Goal: Contribute content: Add original content to the website for others to see

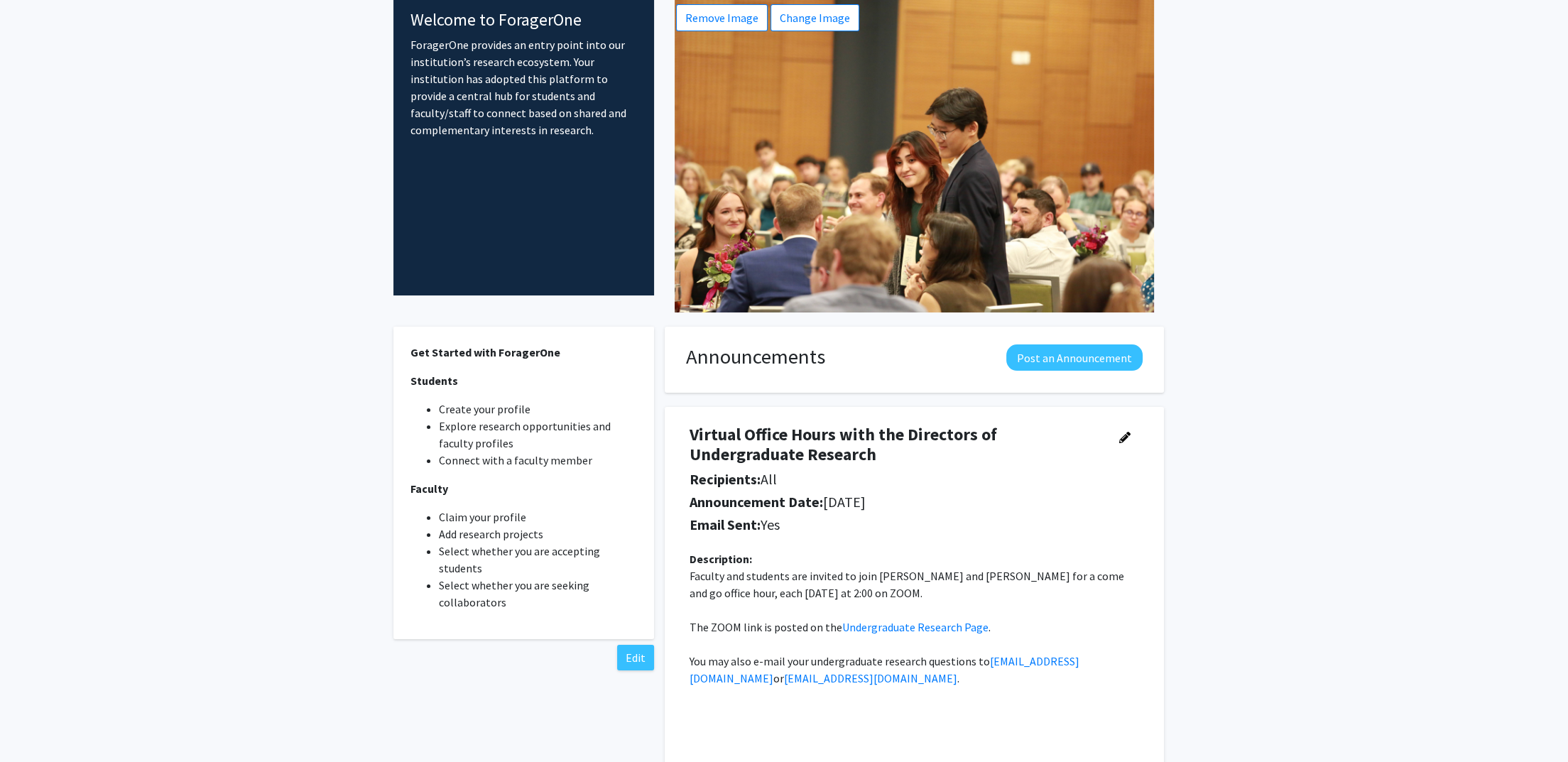
scroll to position [63, 0]
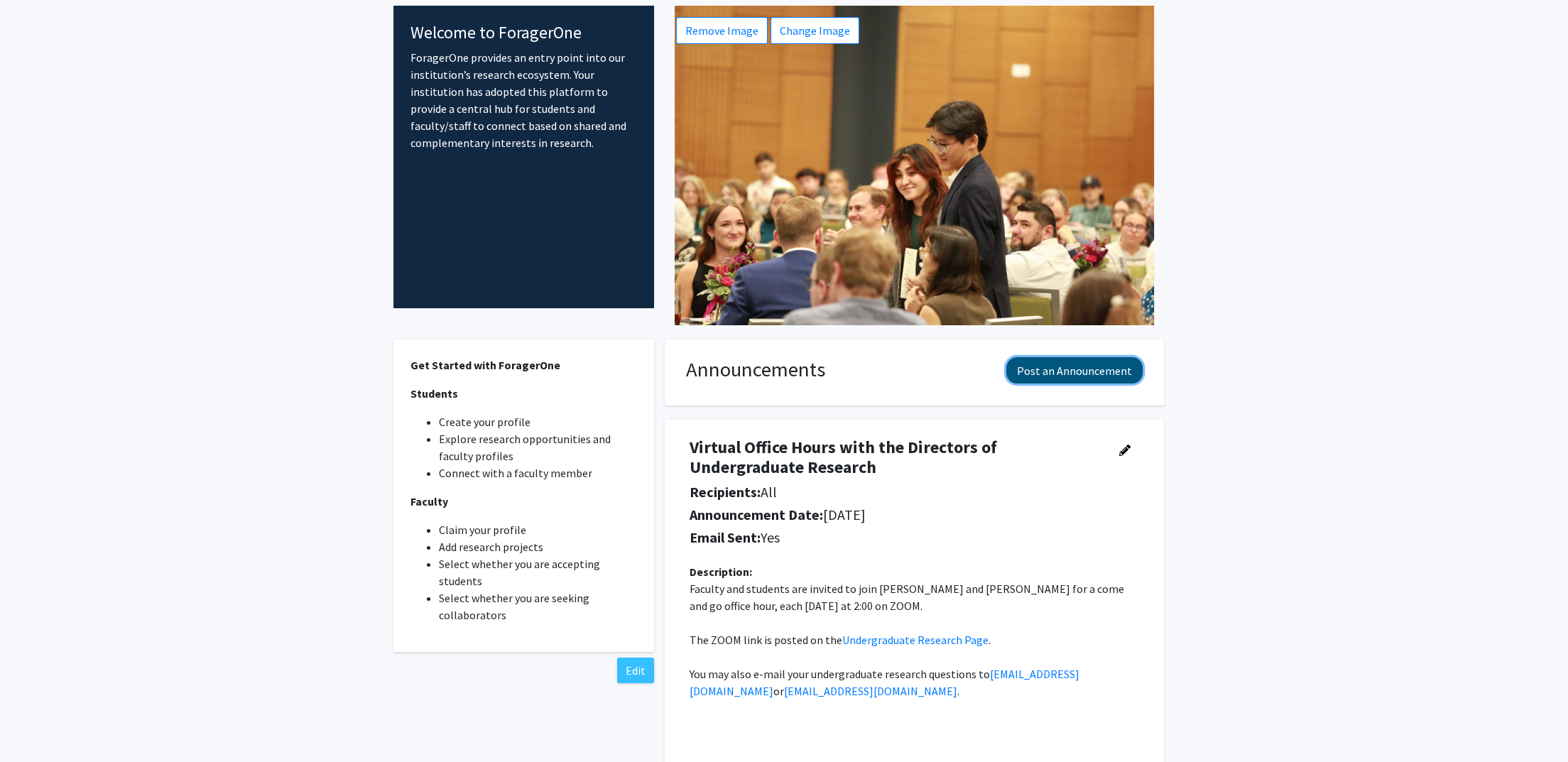
click at [1101, 367] on button "Post an Announcement" at bounding box center [1074, 370] width 136 height 27
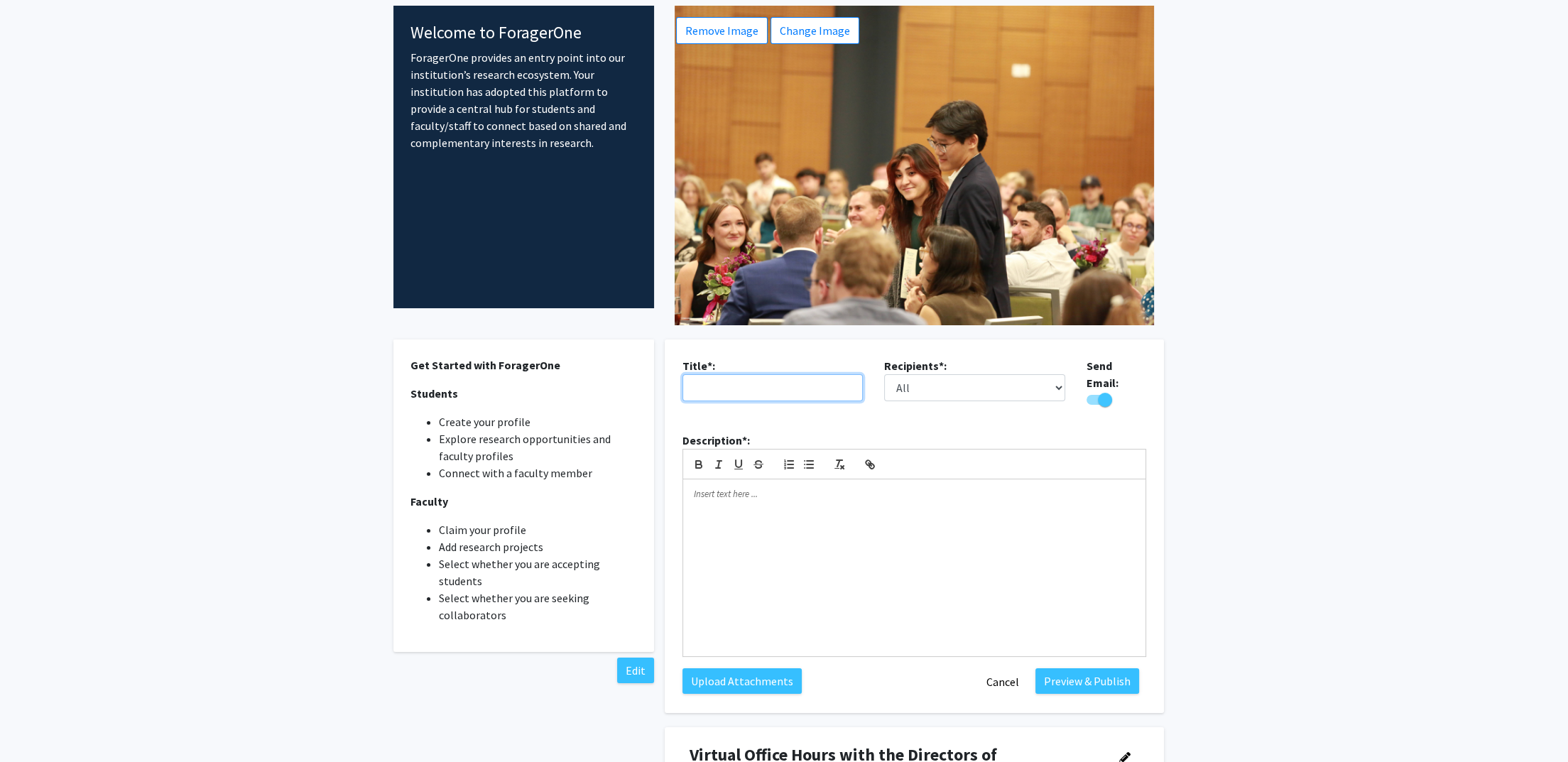
click at [755, 395] on input "text" at bounding box center [773, 388] width 181 height 27
type input "BURST host Research Internship Day"
click at [787, 489] on p at bounding box center [914, 494] width 441 height 13
drag, startPoint x: 692, startPoint y: 486, endPoint x: 721, endPoint y: 486, distance: 29.0
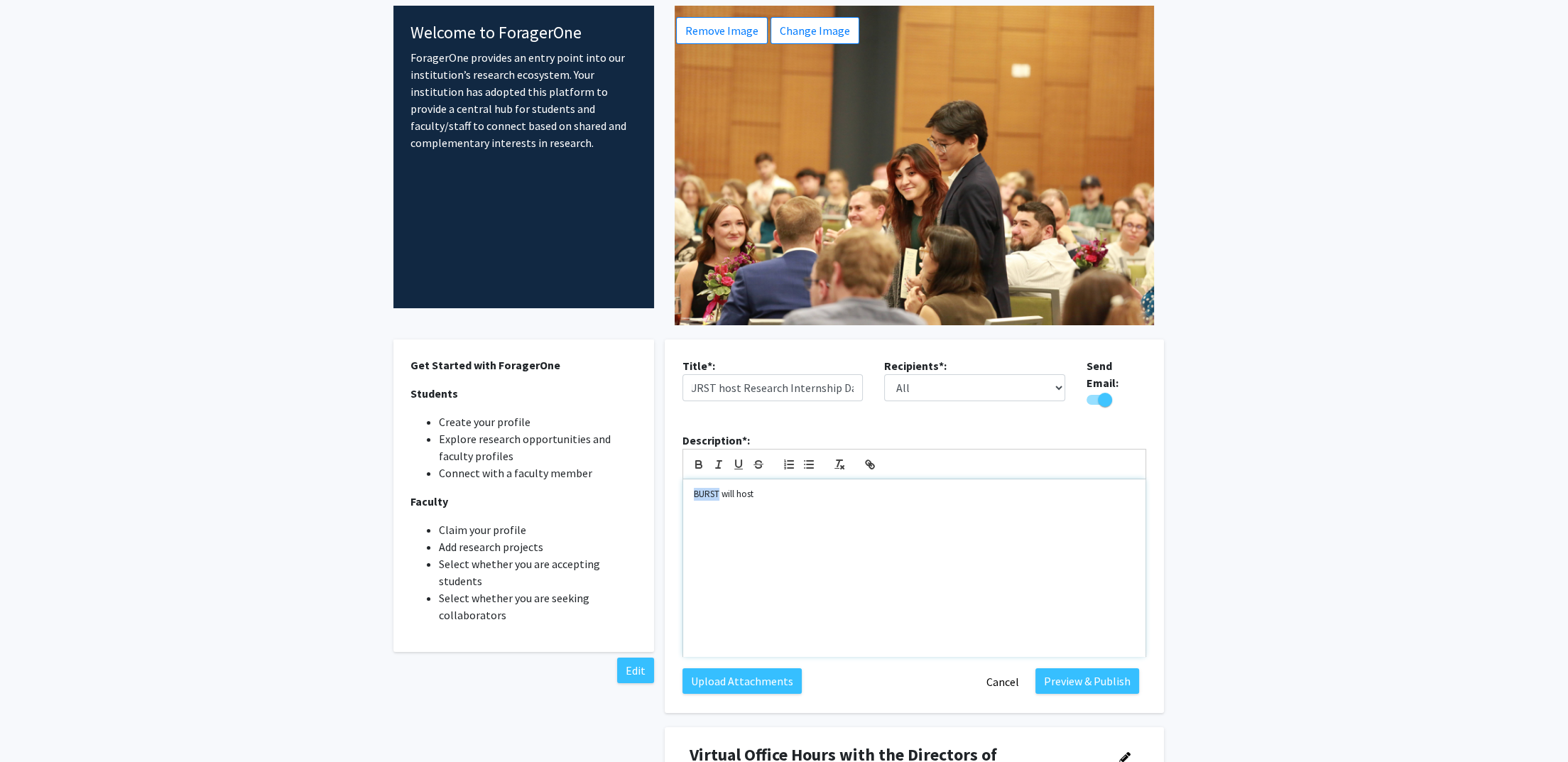
click at [721, 486] on div "BURST will host" at bounding box center [914, 568] width 463 height 178
click at [873, 458] on icon "button" at bounding box center [870, 464] width 13 height 13
paste input "[URL][DOMAIN_NAME]"
type input "[URL][DOMAIN_NAME]"
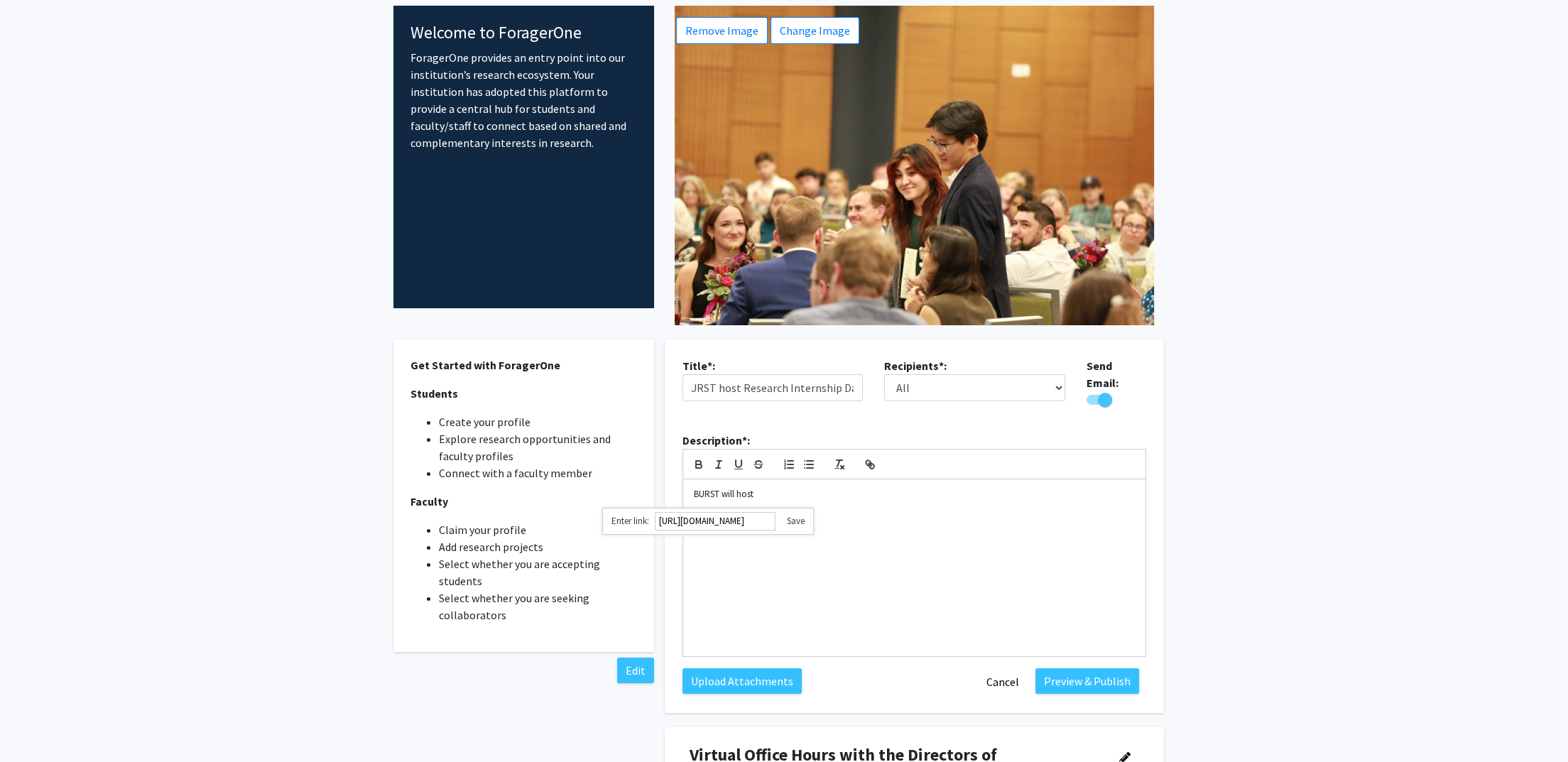
click at [792, 515] on link at bounding box center [790, 521] width 29 height 12
click at [785, 495] on div "BURST will host" at bounding box center [914, 568] width 463 height 178
click at [780, 529] on p "If you participated in a summer internship in science or technology and would l…" at bounding box center [914, 528] width 441 height 27
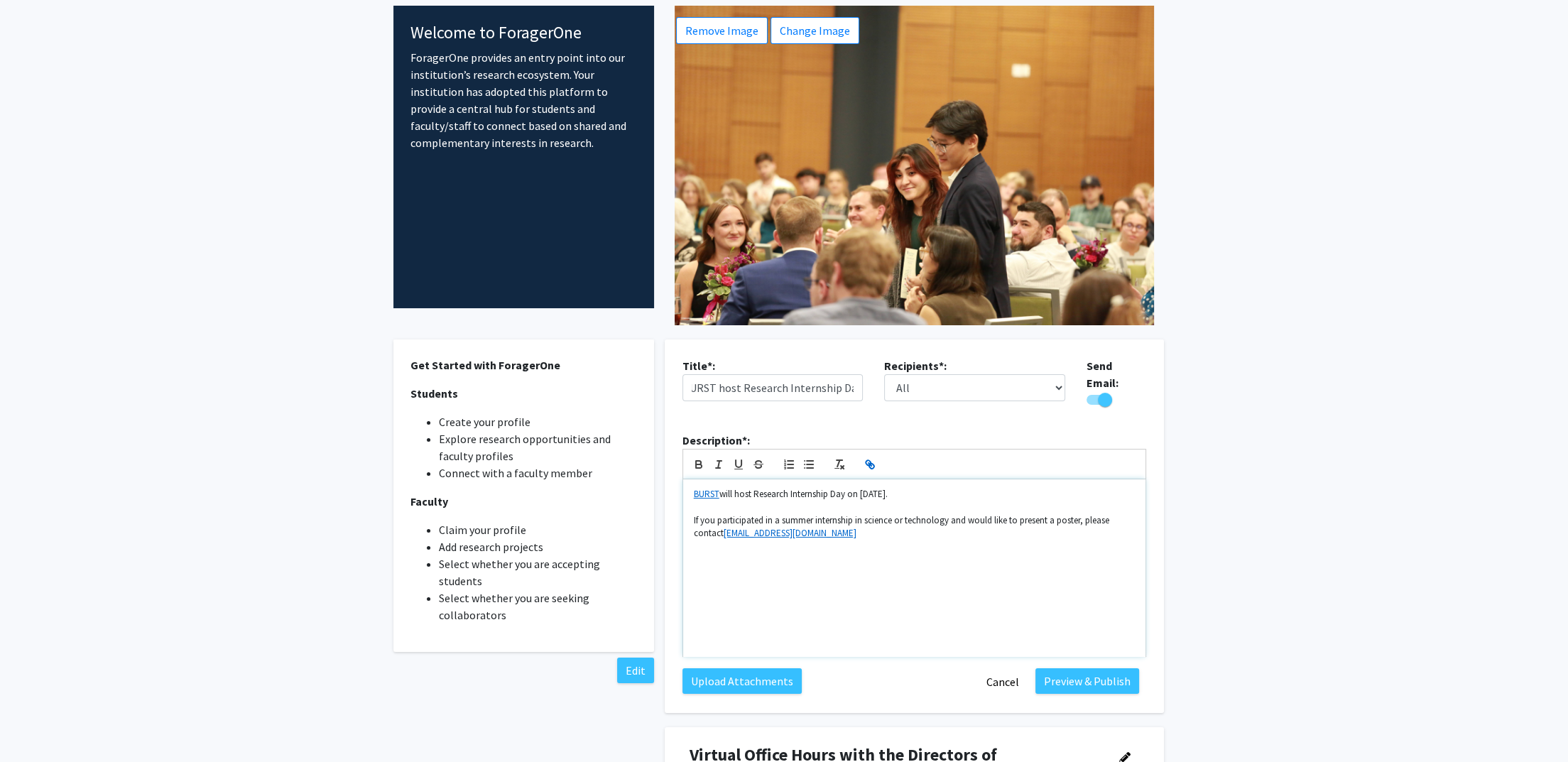
click at [722, 527] on p "If you participated in a summer internship in science or technology and would l…" at bounding box center [914, 528] width 441 height 27
click at [955, 533] on p "If you participated in a summer internship in science or technology and would l…" at bounding box center [914, 528] width 441 height 27
click at [971, 489] on p "BURST will host Research Internship Day on [DATE]." at bounding box center [914, 494] width 441 height 13
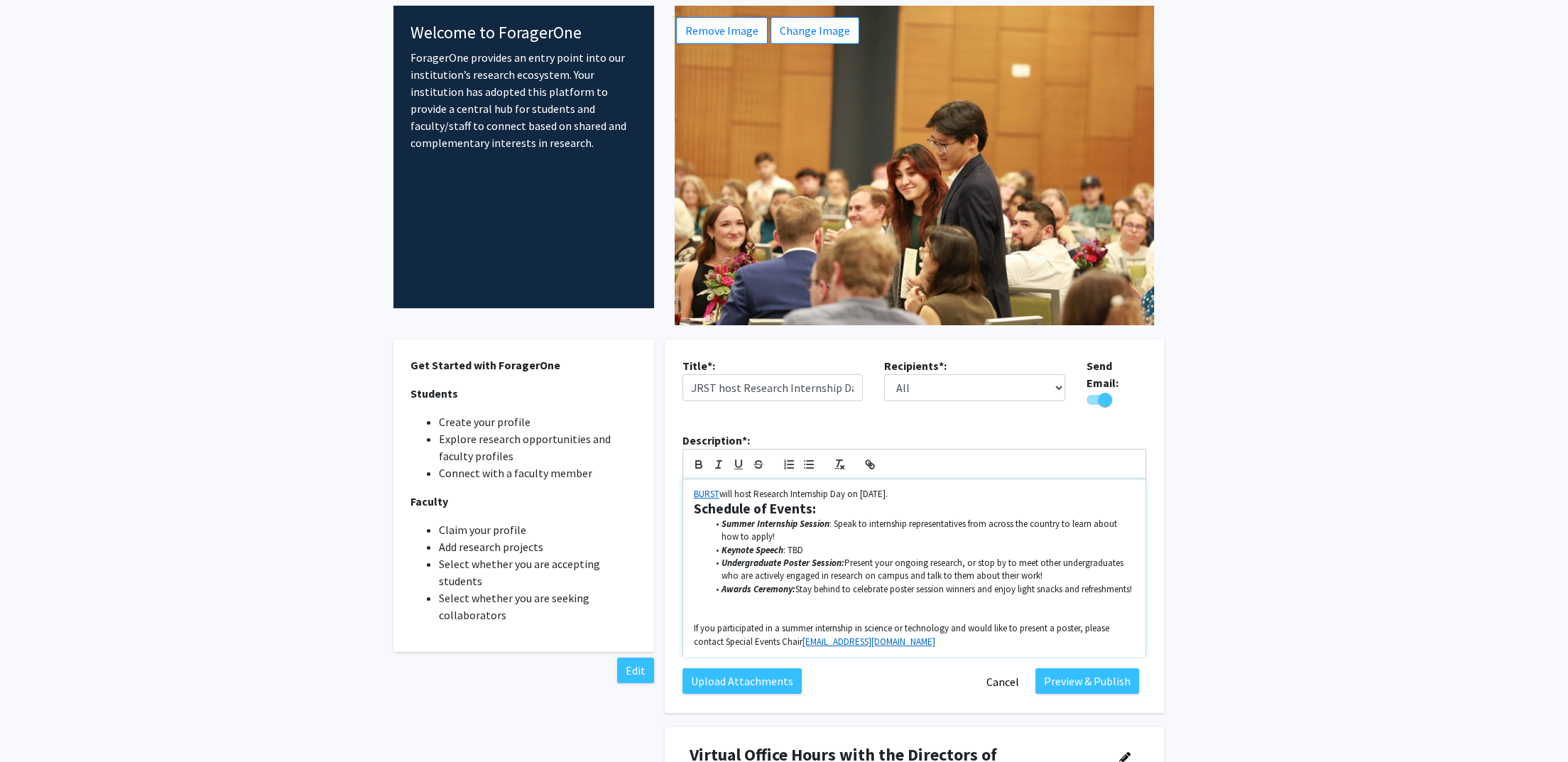
click at [943, 489] on p "BURST will host Research Internship Day on [DATE]." at bounding box center [914, 494] width 441 height 13
click at [804, 611] on p at bounding box center [914, 615] width 441 height 13
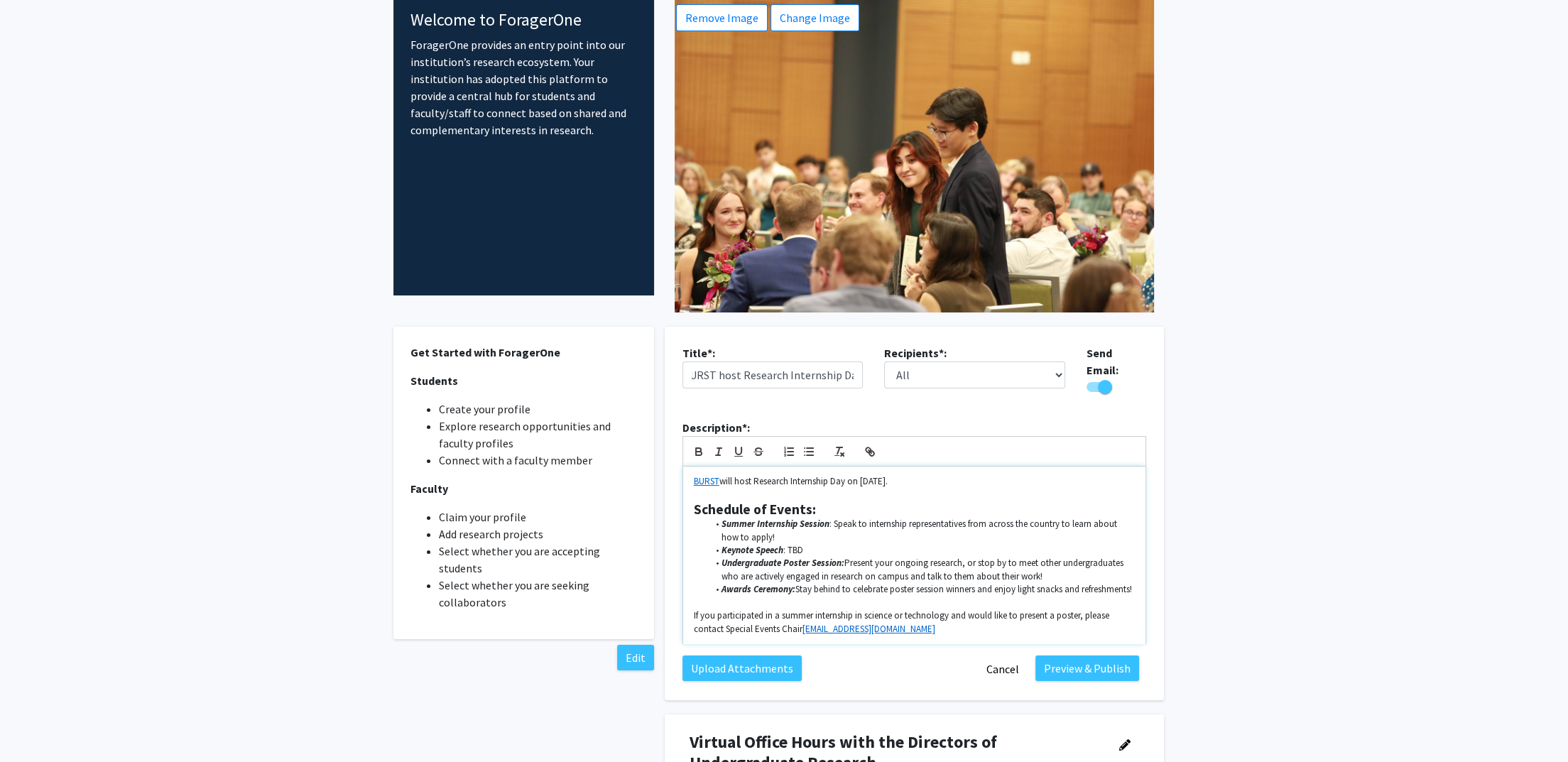
scroll to position [63, 0]
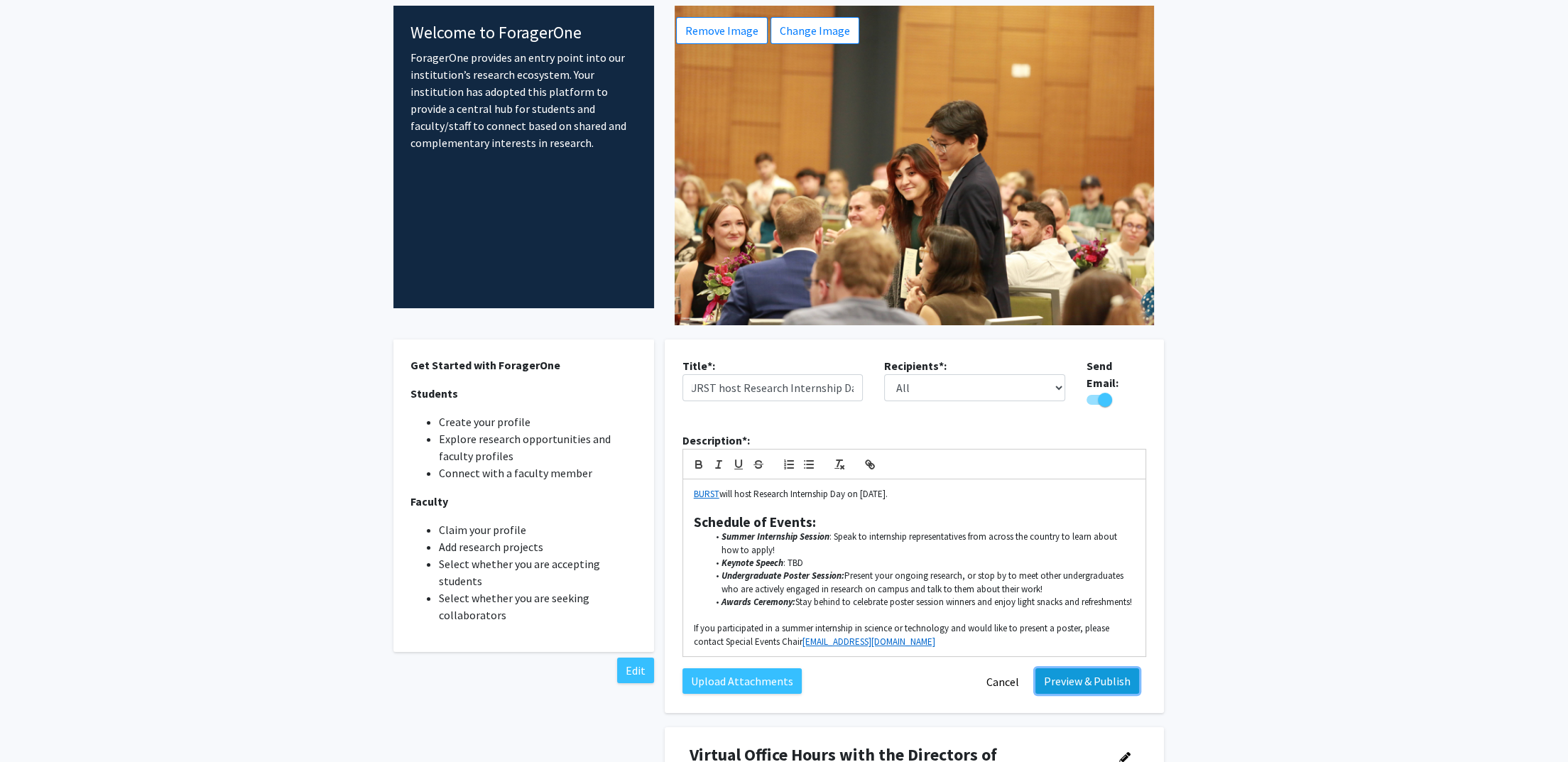
click at [1076, 669] on button "Preview & Publish" at bounding box center [1087, 681] width 103 height 26
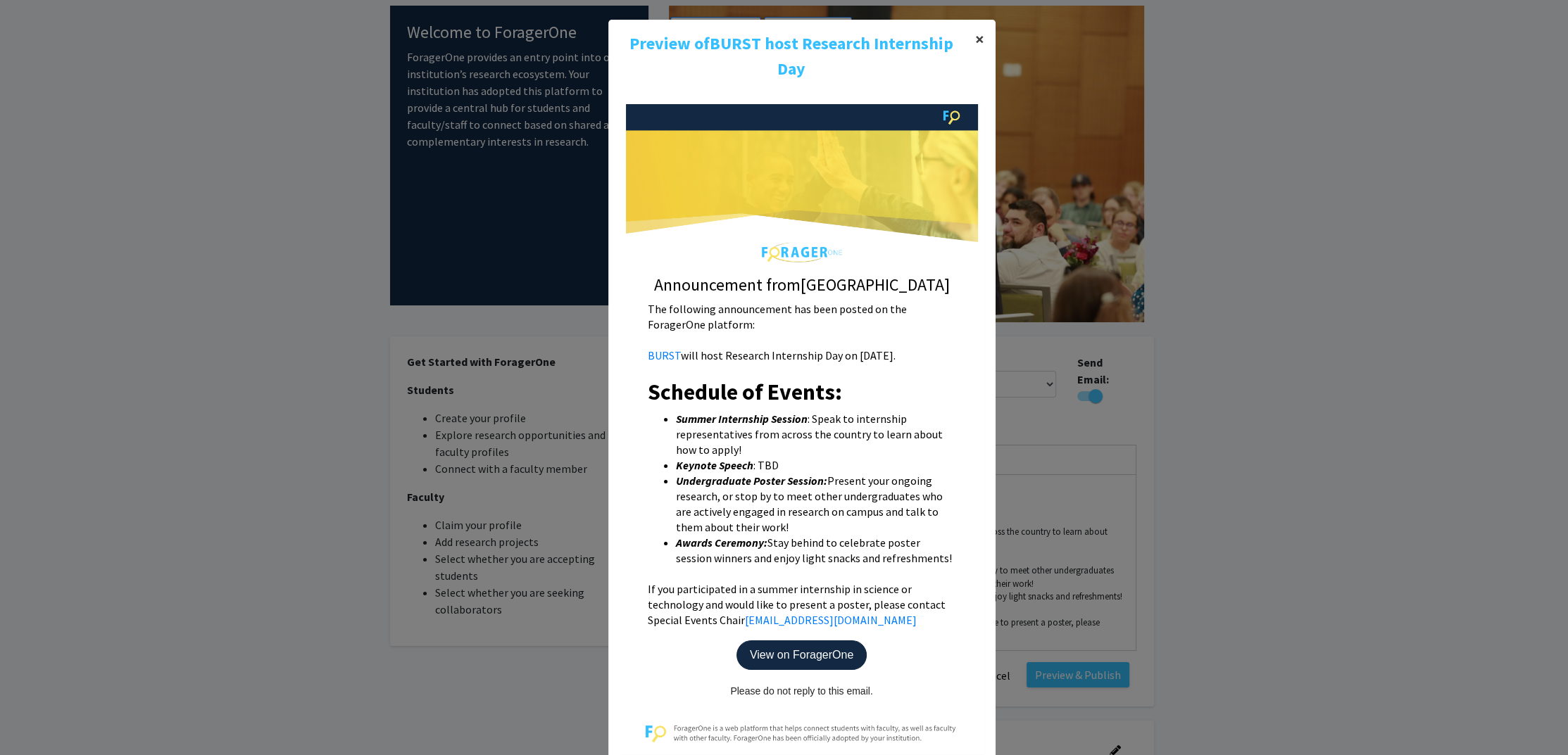
click at [975, 43] on span "×" at bounding box center [980, 39] width 9 height 22
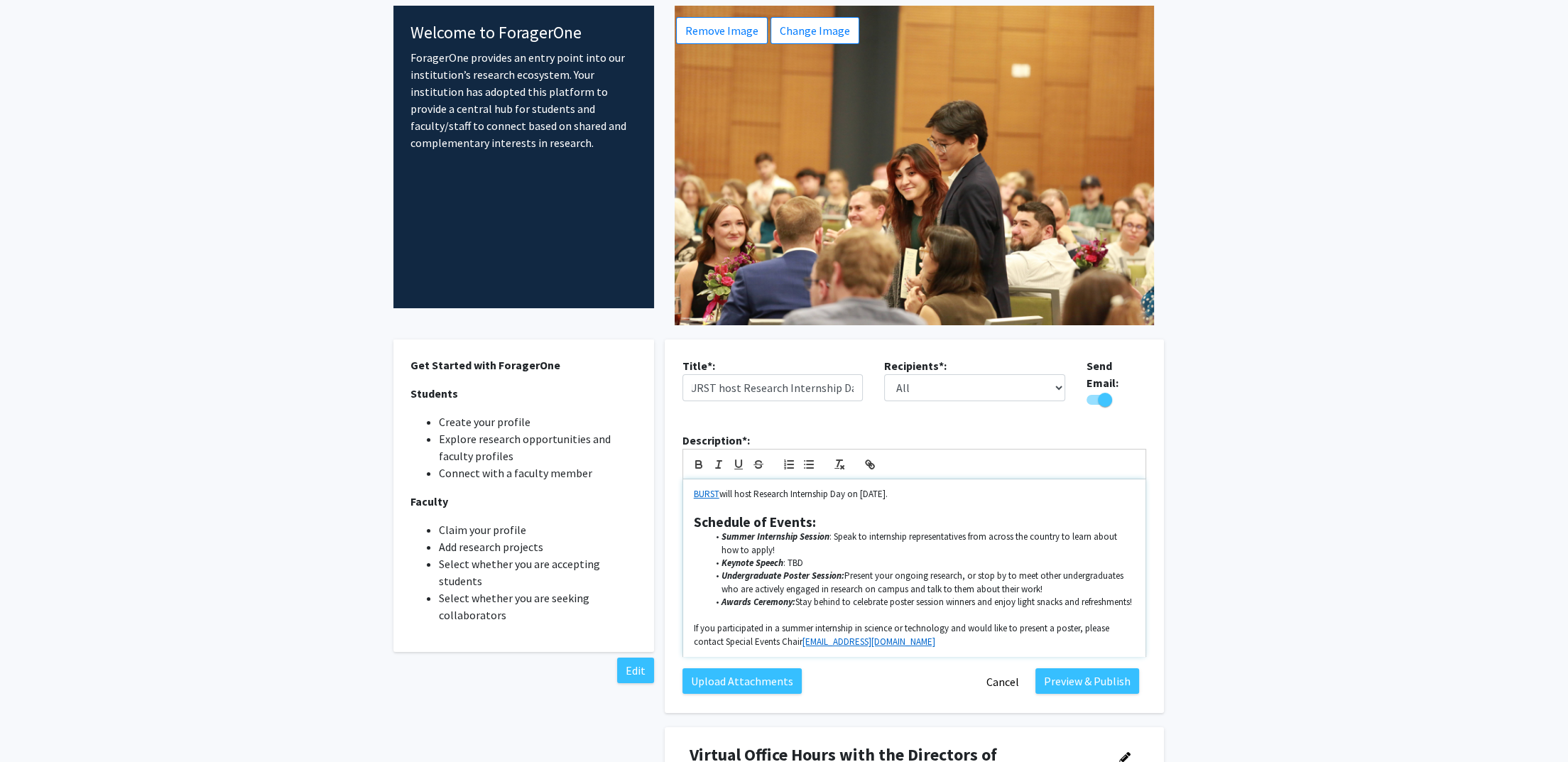
click at [869, 549] on ul "Summer Internship Session : Speak to internship representatives from across the…" at bounding box center [914, 570] width 441 height 79
click at [961, 488] on p "BURST will host Research Internship Day on [DATE]." at bounding box center [914, 494] width 441 height 13
click at [820, 557] on li "Keynote Speech : TBD" at bounding box center [921, 563] width 427 height 13
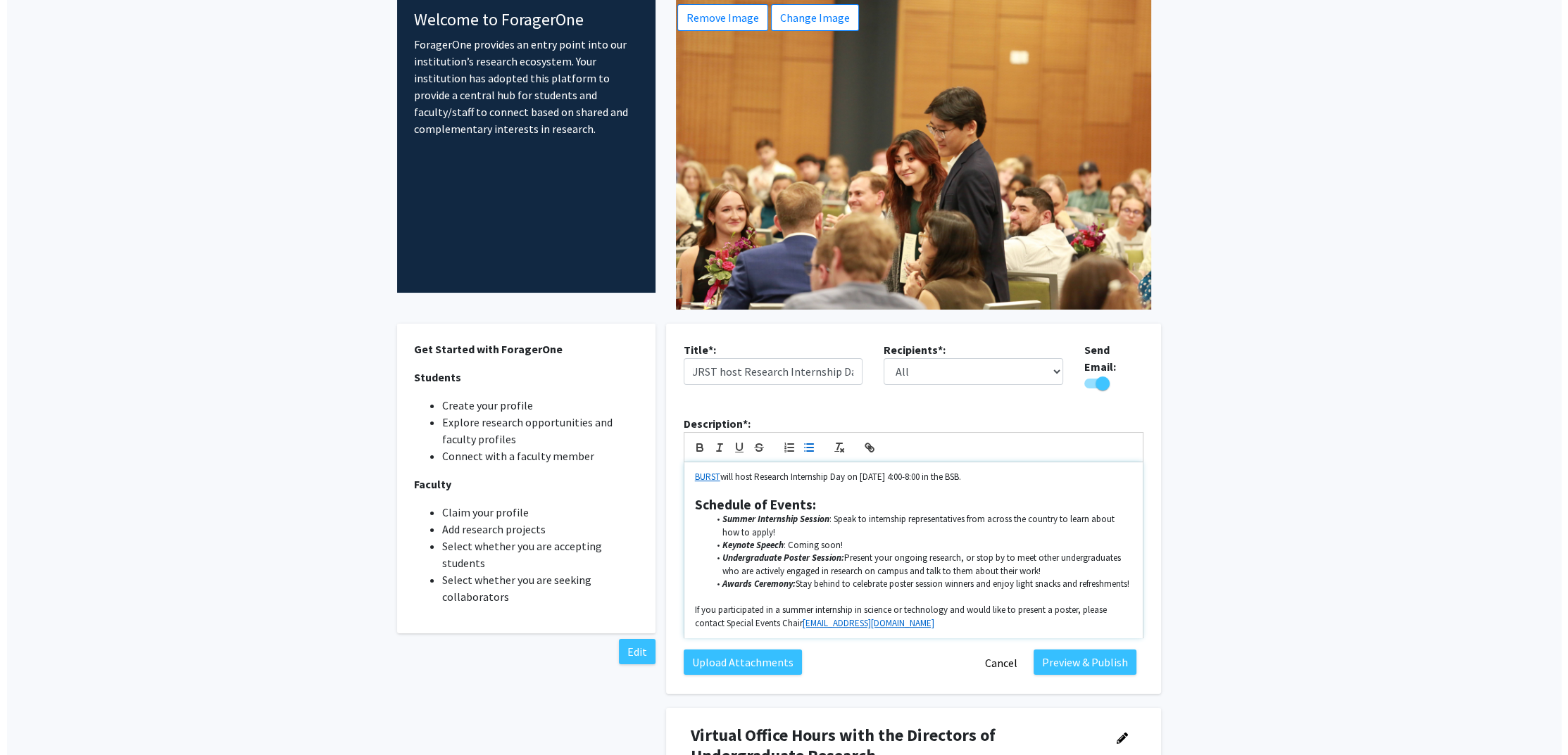
scroll to position [87, 0]
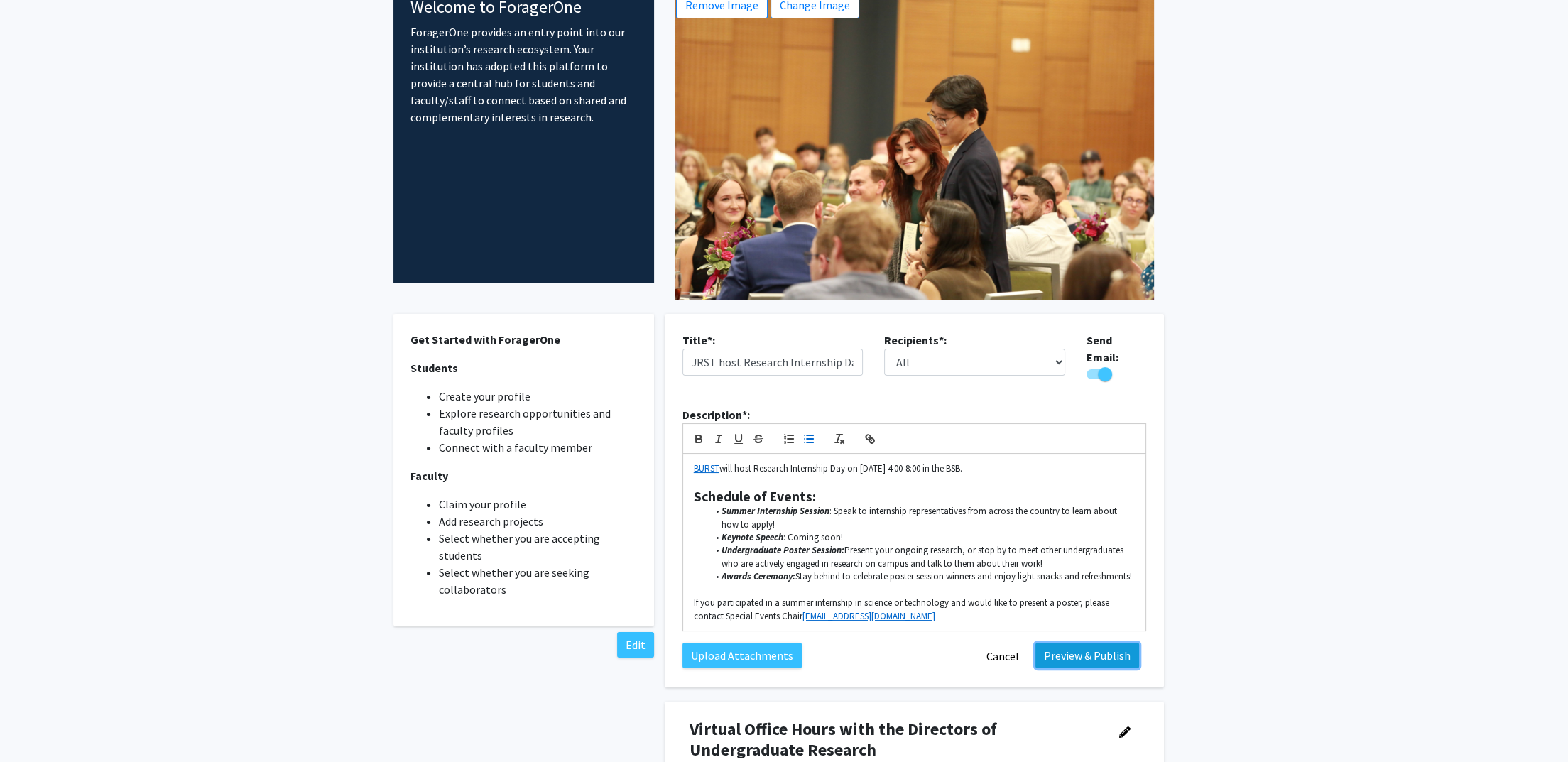
click at [1058, 647] on button "Preview & Publish" at bounding box center [1087, 655] width 103 height 26
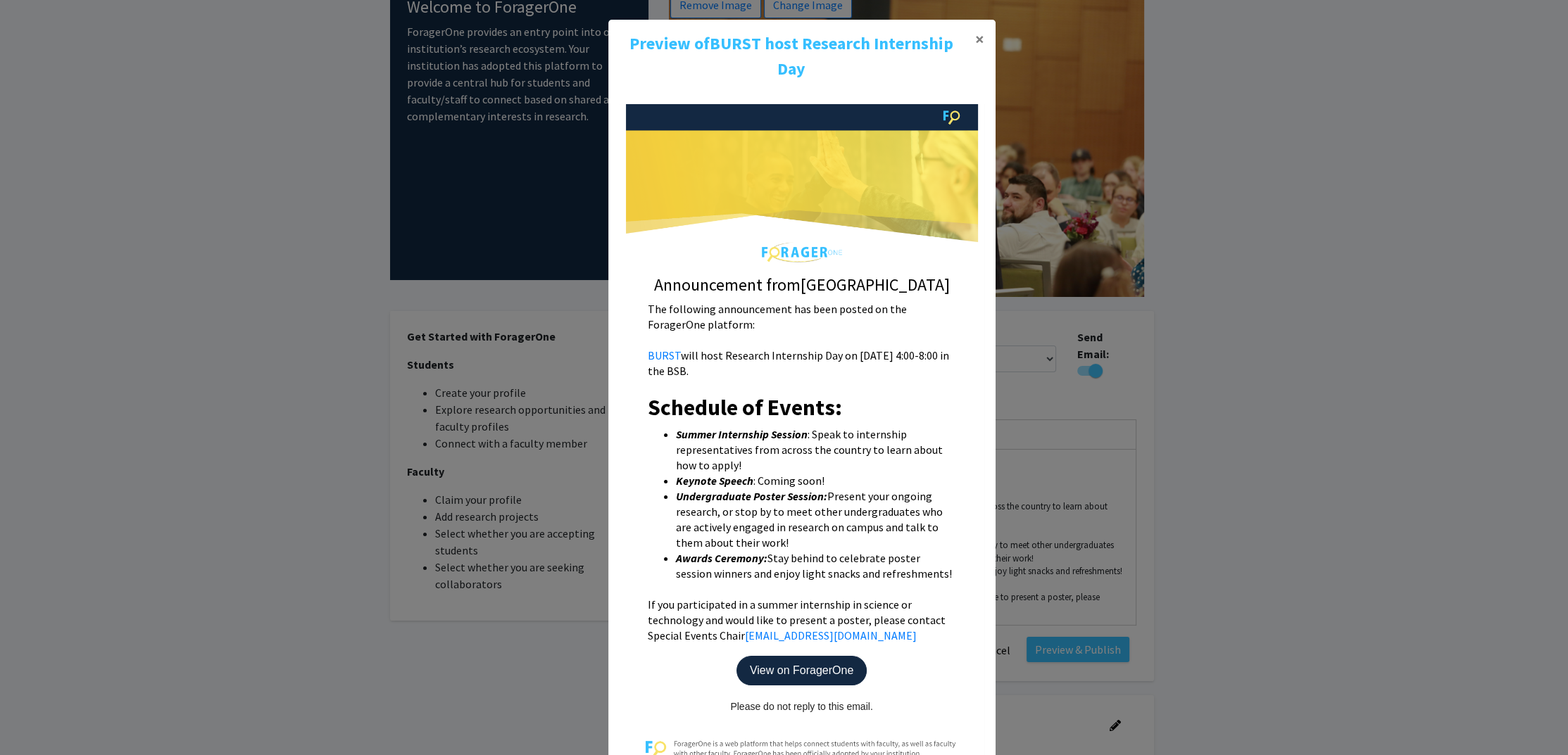
click at [807, 674] on p "View on ForagerOne" at bounding box center [802, 670] width 130 height 29
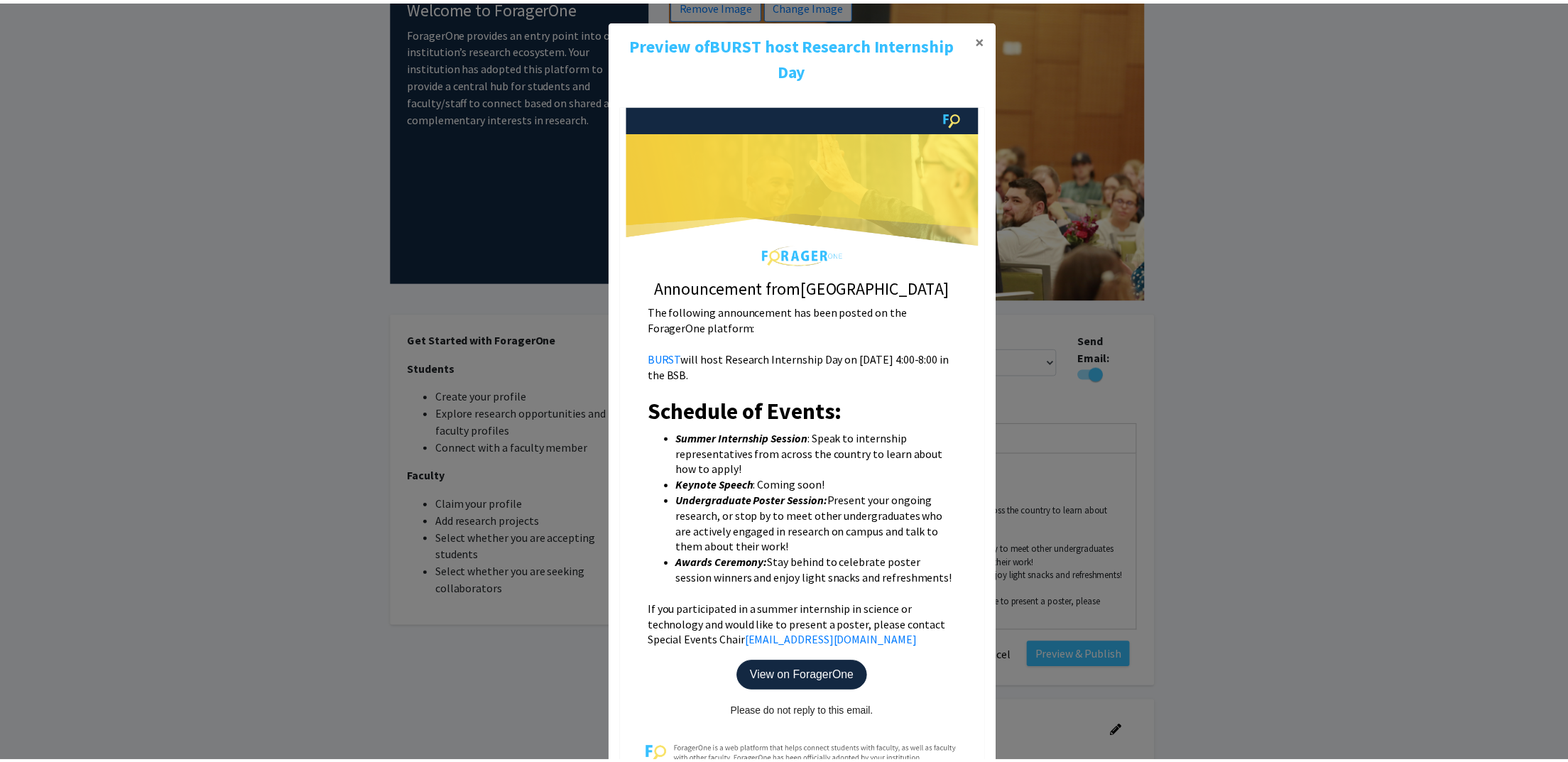
scroll to position [193, 0]
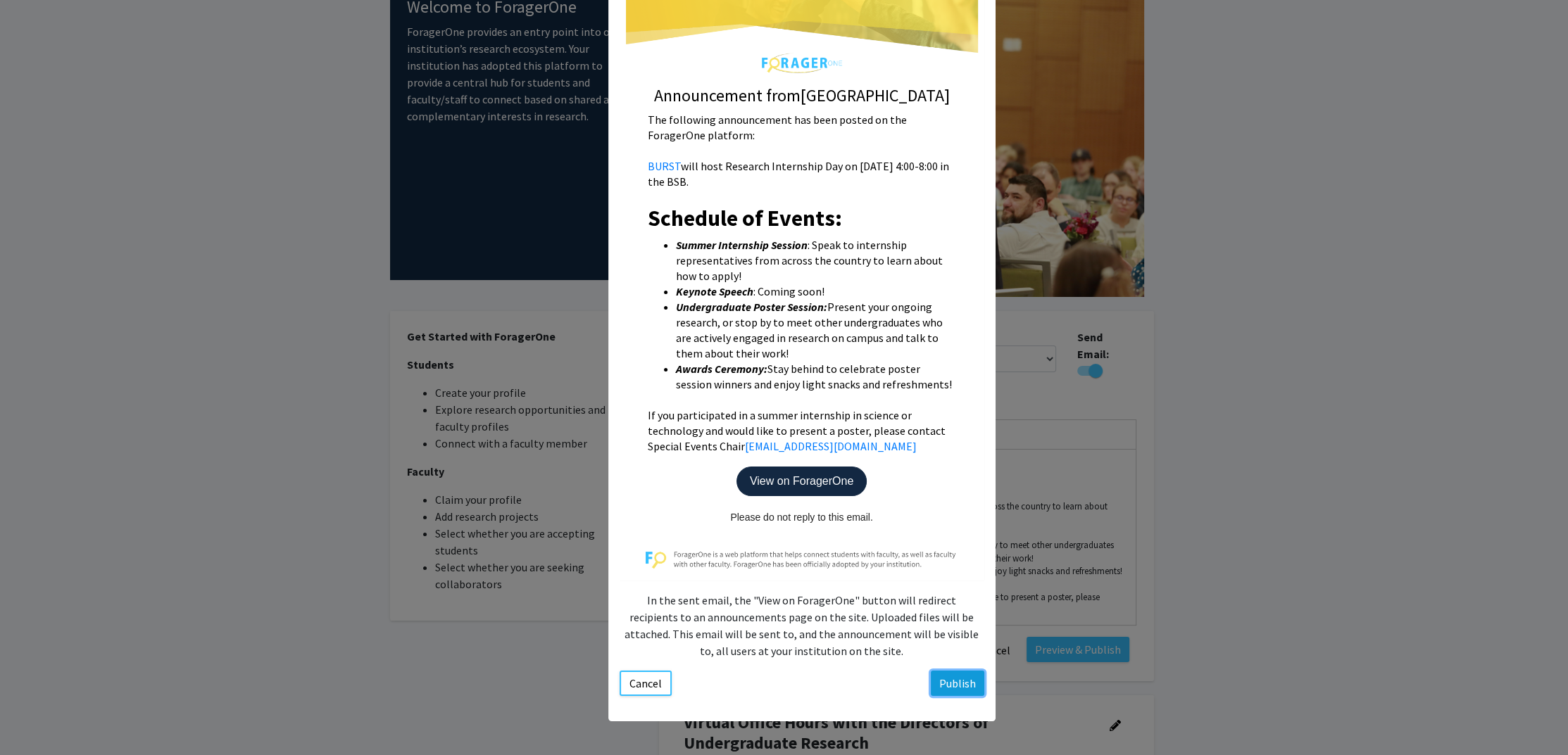
click at [946, 686] on button "Publish" at bounding box center [957, 683] width 54 height 26
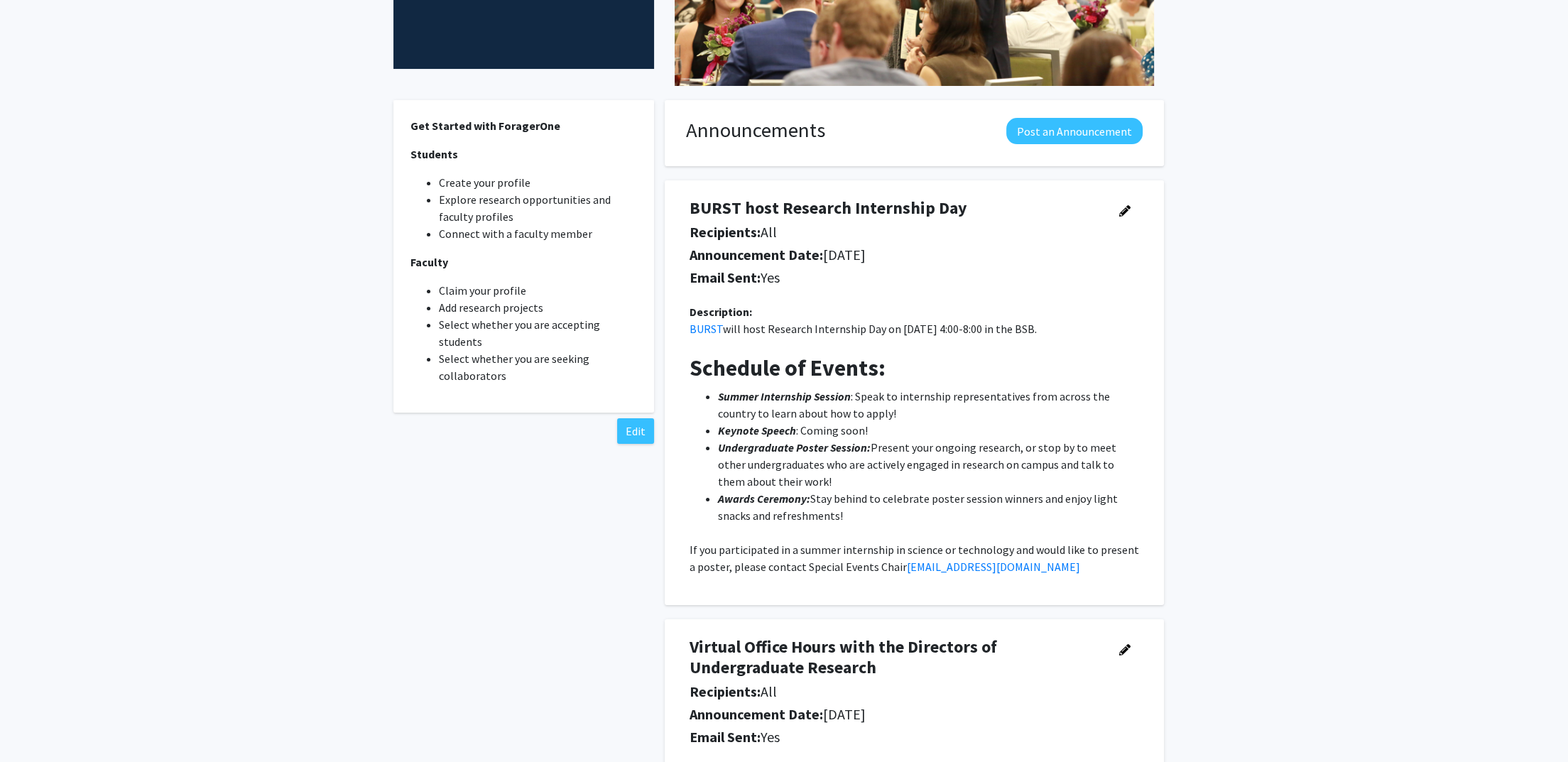
scroll to position [289, 0]
